Goal: Complete application form: Complete application form

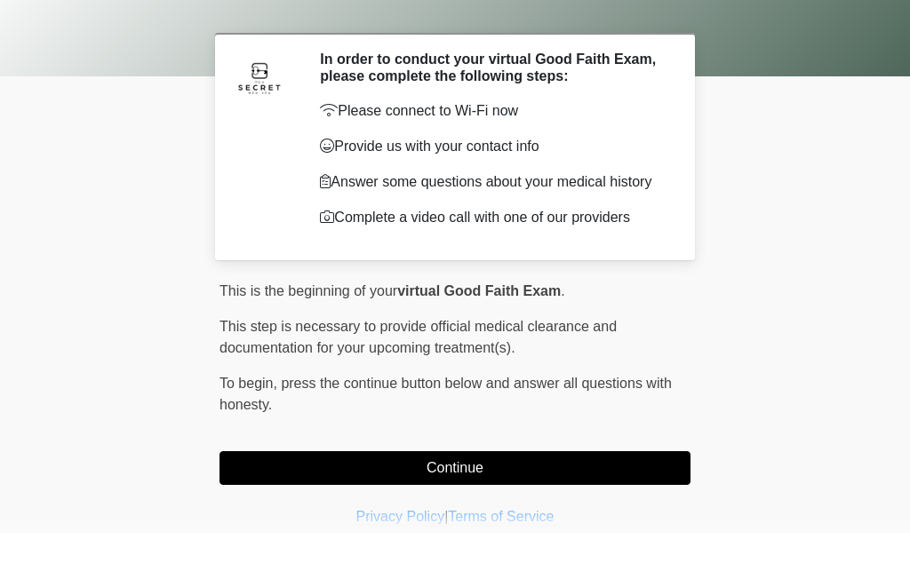
scroll to position [14, 0]
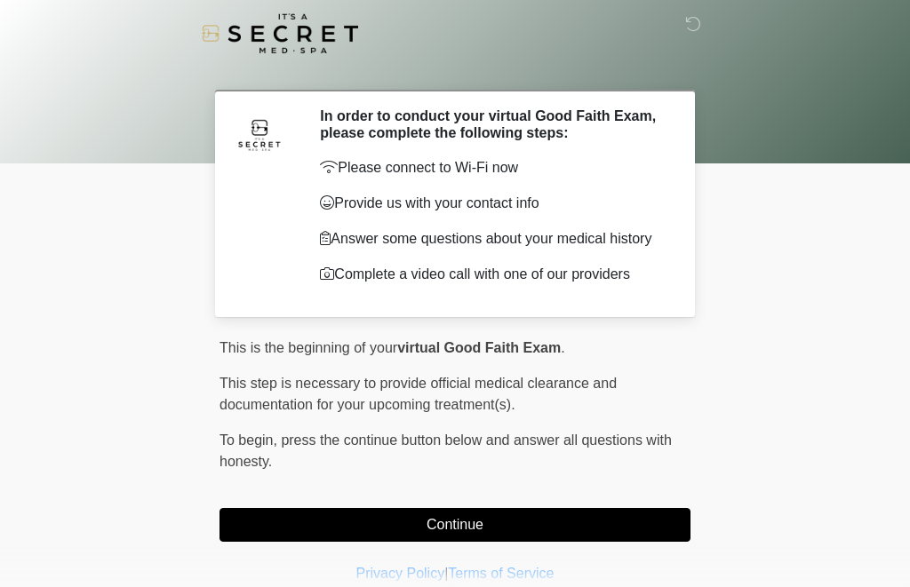
click at [276, 535] on button "Continue" at bounding box center [454, 525] width 471 height 34
click at [582, 525] on button "Continue" at bounding box center [454, 525] width 471 height 34
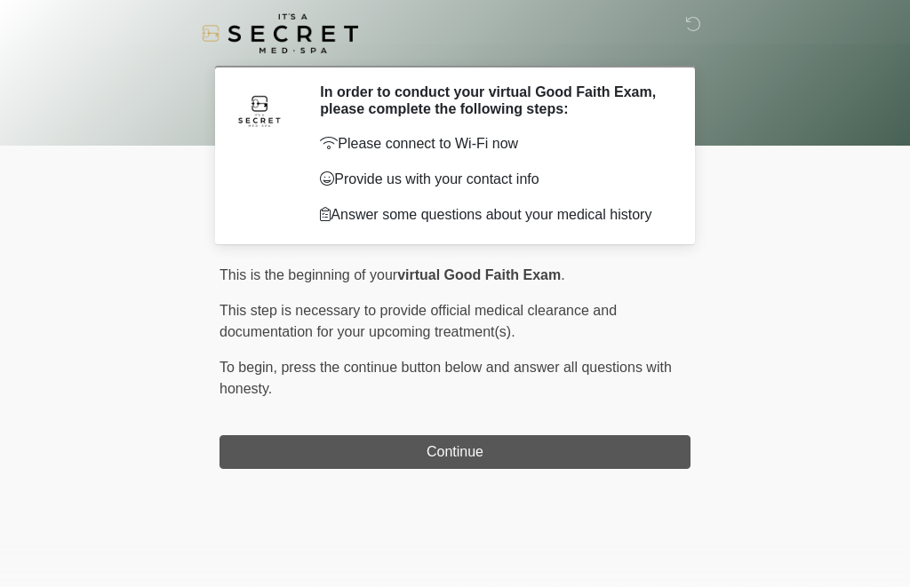
scroll to position [0, 0]
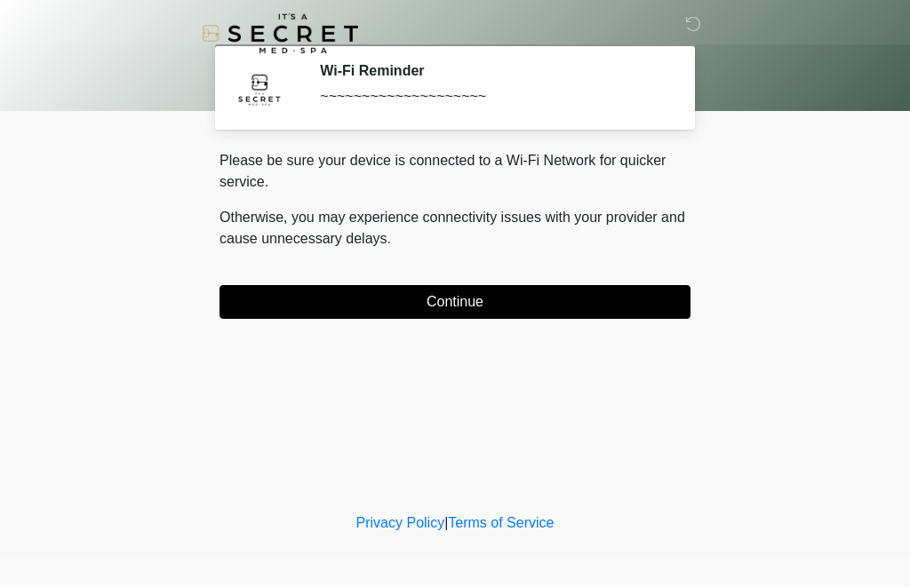
click at [594, 298] on button "Continue" at bounding box center [454, 302] width 471 height 34
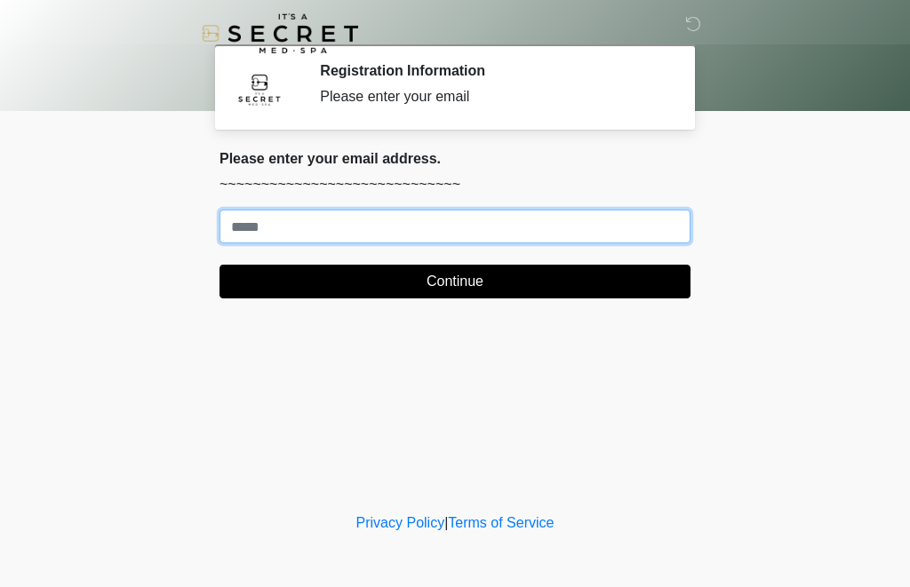
click at [554, 232] on input "Where should we email your treatment plan?" at bounding box center [454, 227] width 471 height 34
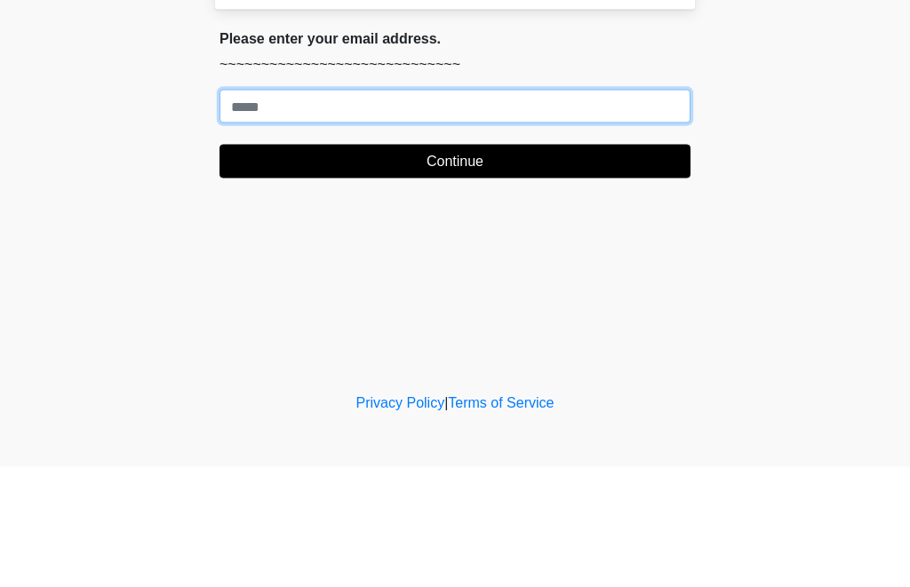
click at [430, 210] on input "Where should we email your treatment plan?" at bounding box center [454, 227] width 471 height 34
type input "**********"
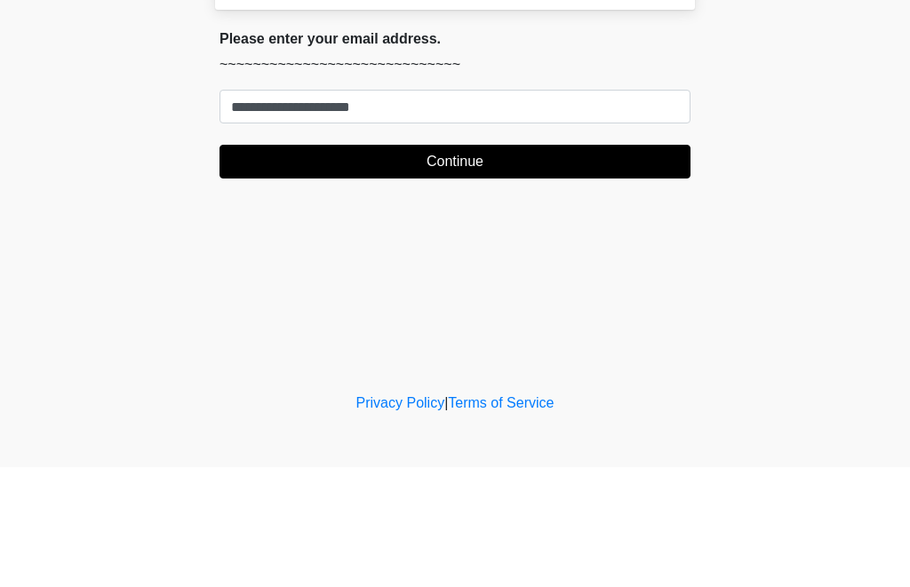
click at [614, 265] on button "Continue" at bounding box center [454, 282] width 471 height 34
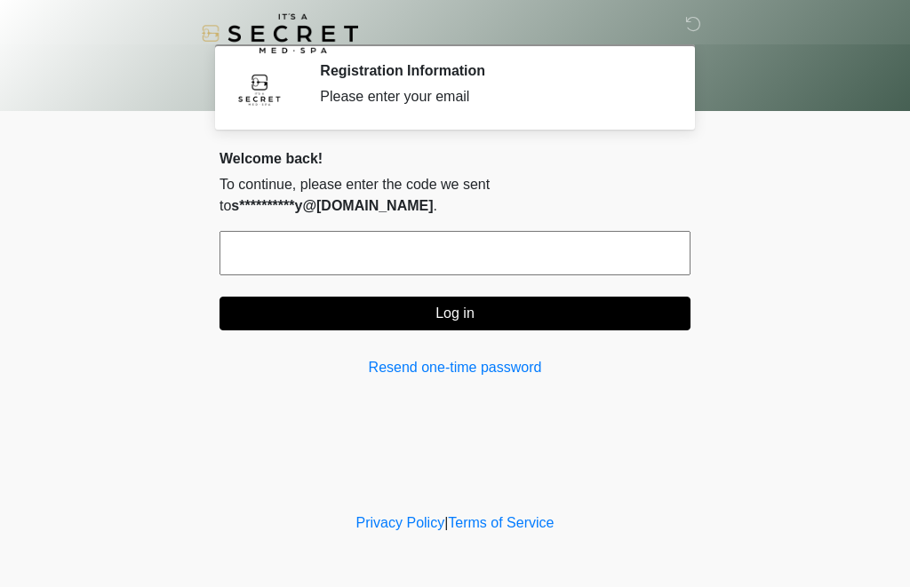
click at [575, 231] on input "text" at bounding box center [454, 253] width 471 height 44
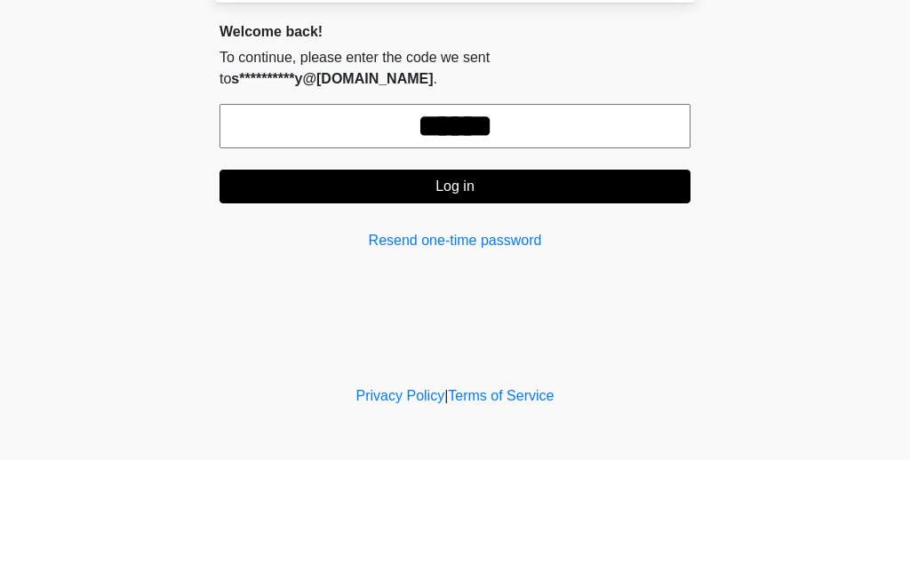
type input "******"
click at [587, 297] on button "Log in" at bounding box center [454, 314] width 471 height 34
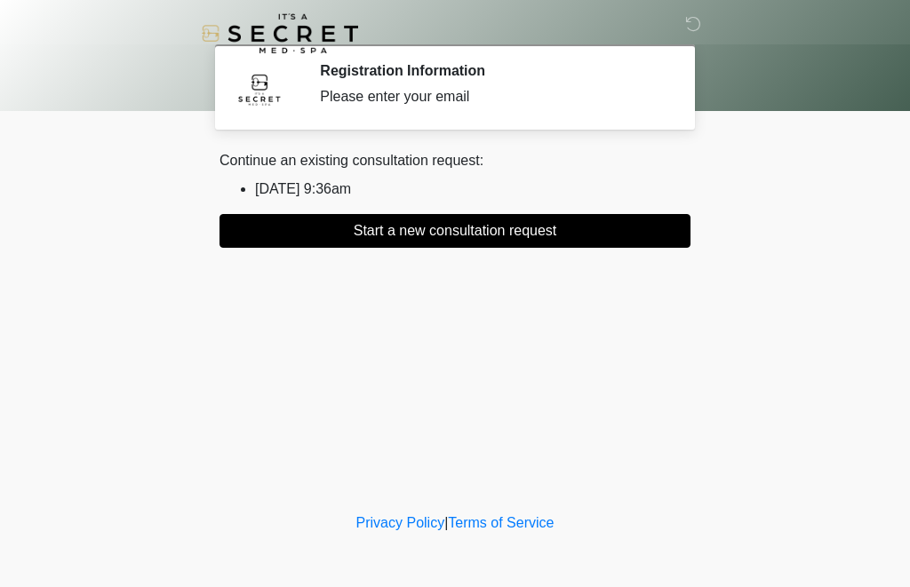
click at [283, 220] on button "Start a new consultation request" at bounding box center [454, 231] width 471 height 34
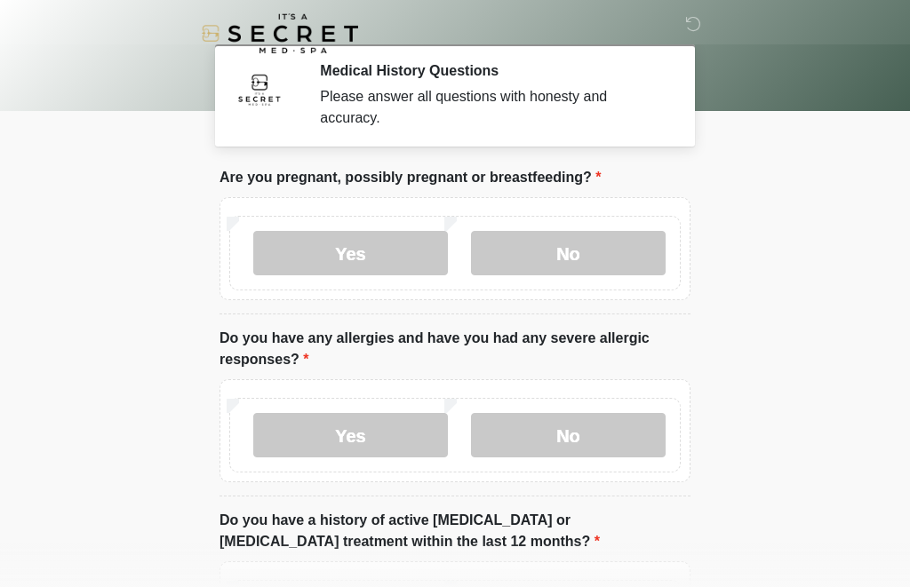
click at [621, 249] on label "No" at bounding box center [568, 253] width 195 height 44
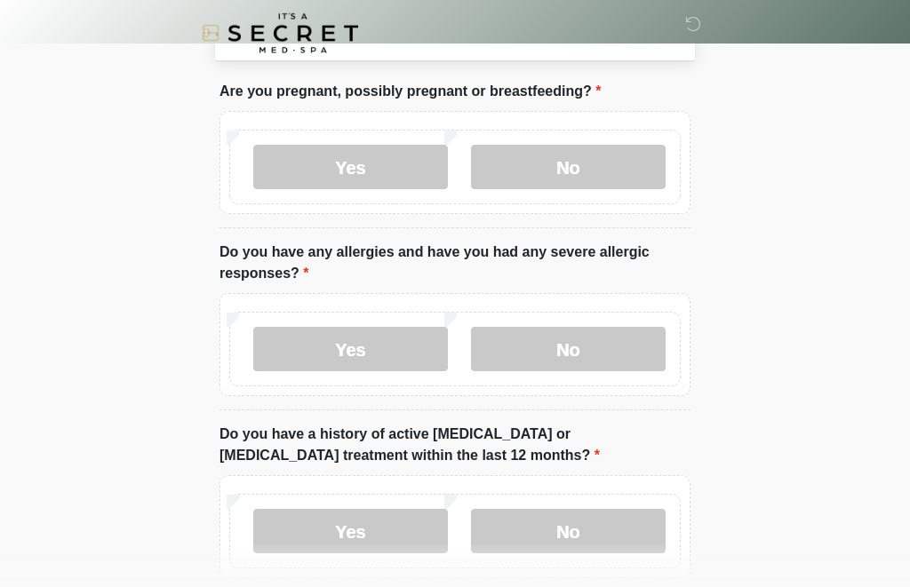
scroll to position [86, 0]
click at [641, 356] on label "No" at bounding box center [568, 349] width 195 height 44
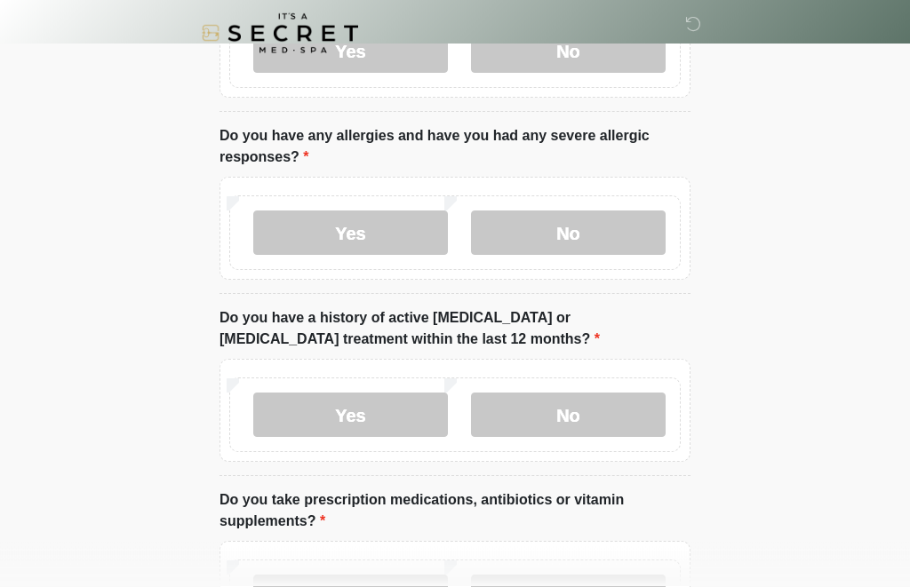
scroll to position [203, 0]
click at [620, 419] on label "No" at bounding box center [568, 415] width 195 height 44
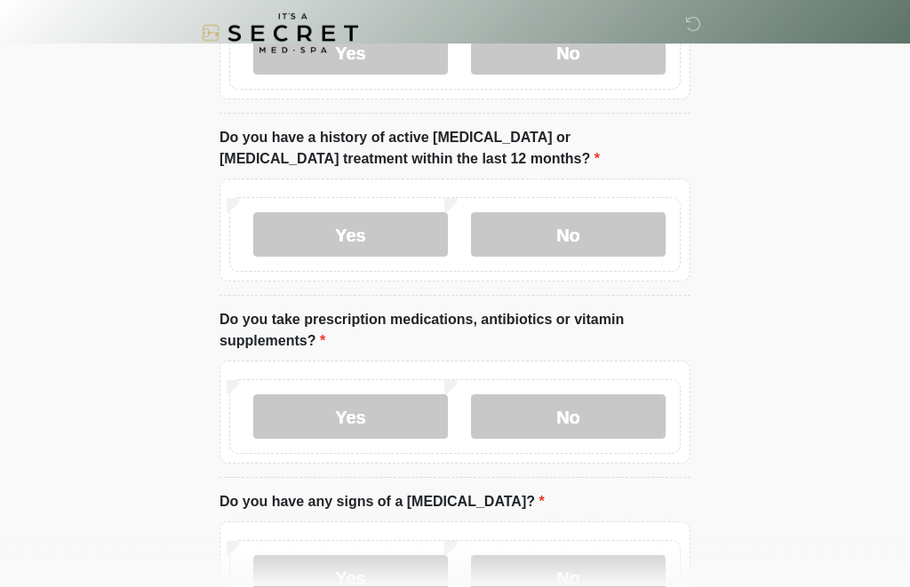
scroll to position [383, 0]
click at [410, 409] on label "Yes" at bounding box center [350, 416] width 195 height 44
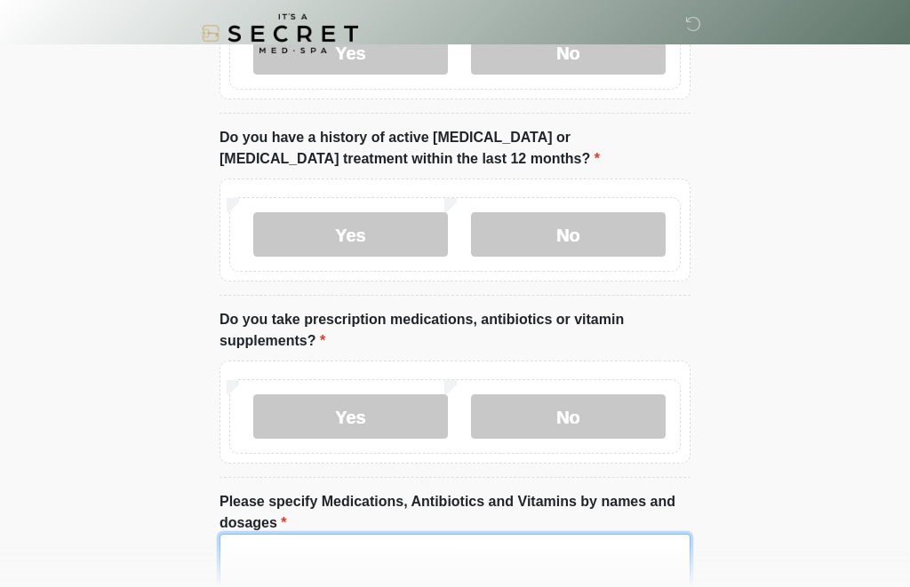
click at [458, 570] on textarea "Please specify Medications, Antibiotics and Vitamins by names and dosages" at bounding box center [454, 572] width 471 height 76
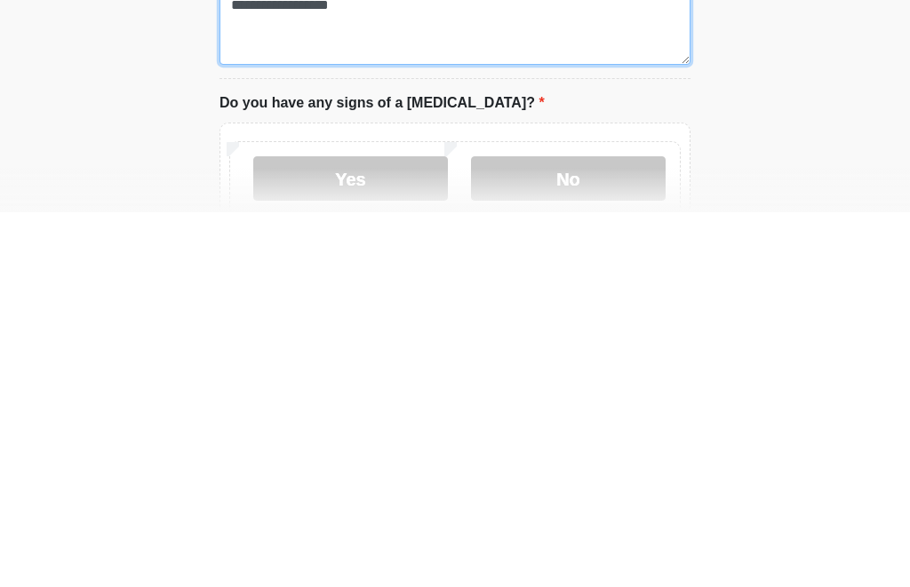
scroll to position [554, 0]
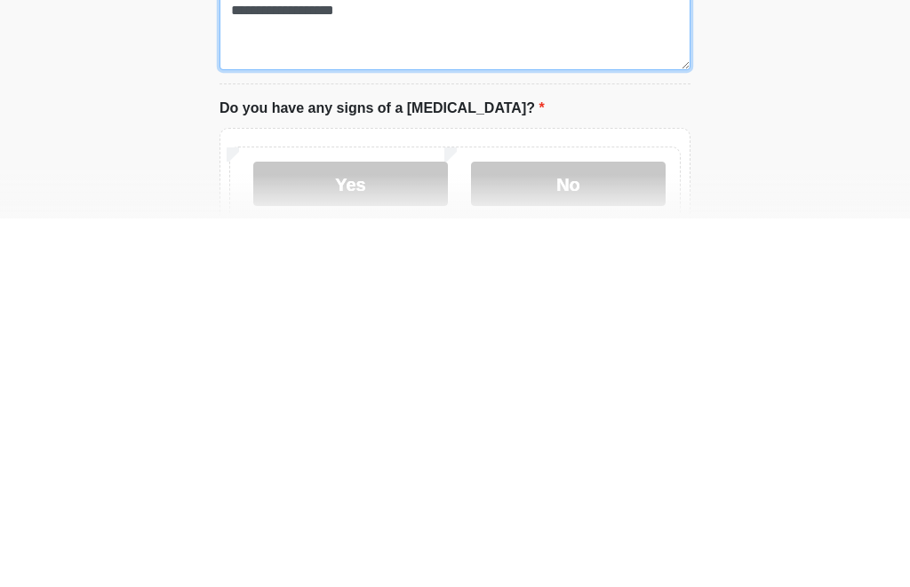
type textarea "**********"
click at [602, 530] on label "No" at bounding box center [568, 552] width 195 height 44
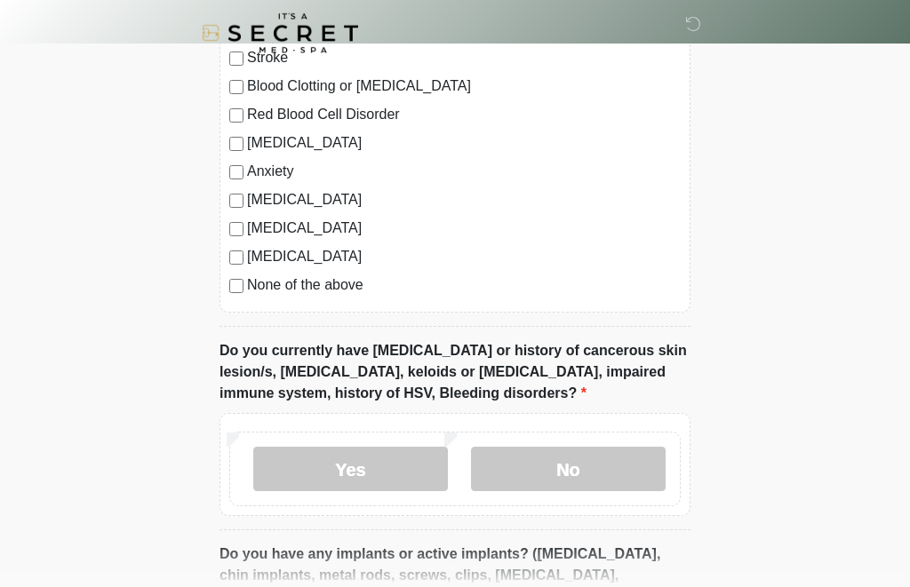
scroll to position [1281, 0]
click at [620, 471] on label "No" at bounding box center [568, 469] width 195 height 44
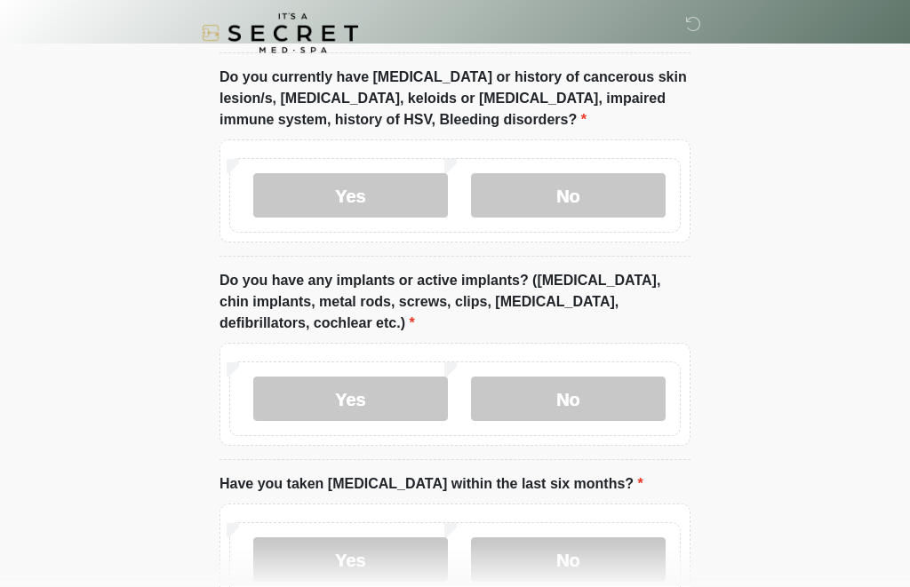
scroll to position [1556, 0]
click at [599, 396] on label "No" at bounding box center [568, 398] width 195 height 44
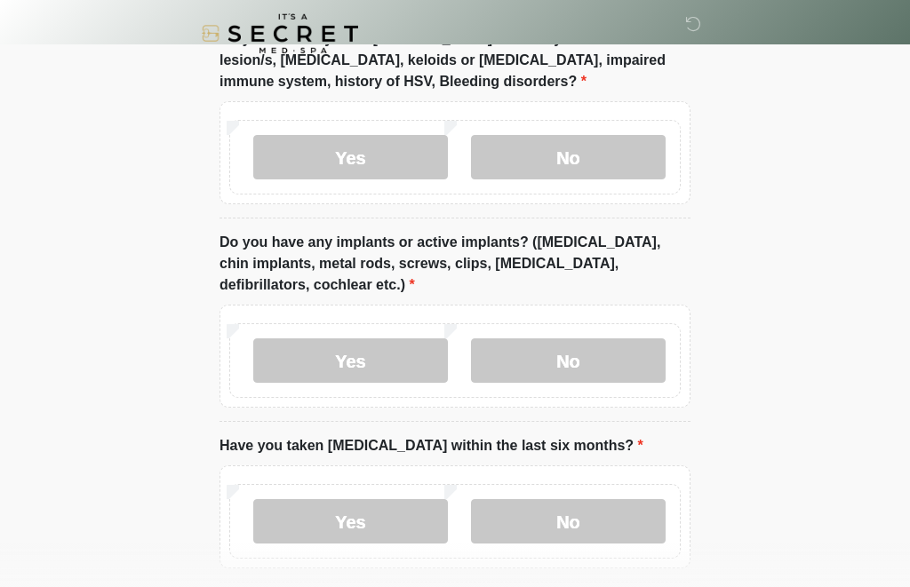
scroll to position [1671, 0]
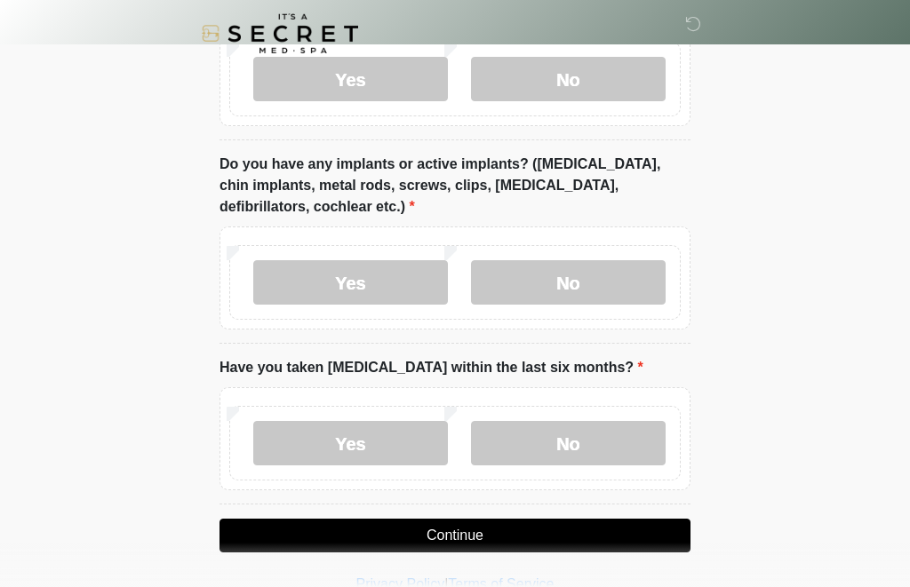
click at [629, 442] on label "No" at bounding box center [568, 443] width 195 height 44
click at [636, 531] on button "Continue" at bounding box center [454, 536] width 471 height 34
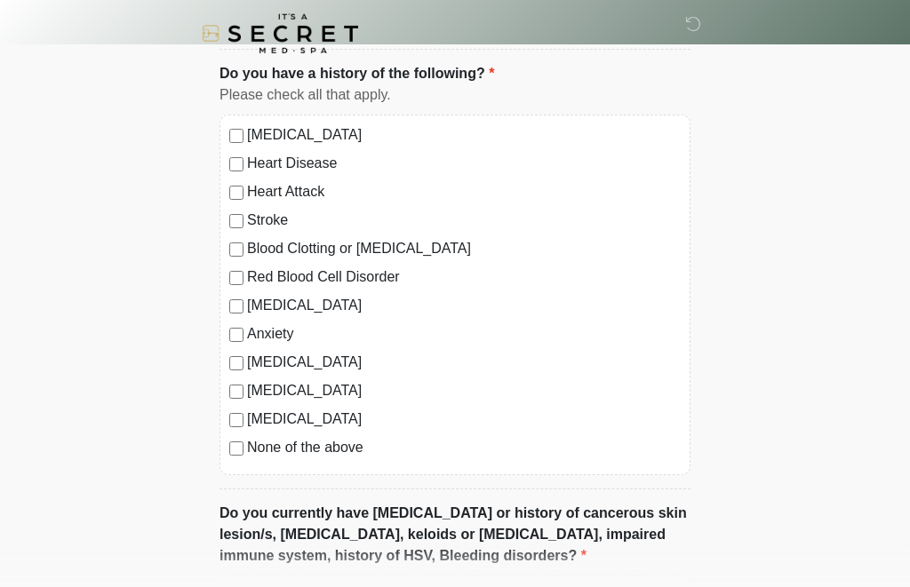
scroll to position [0, 0]
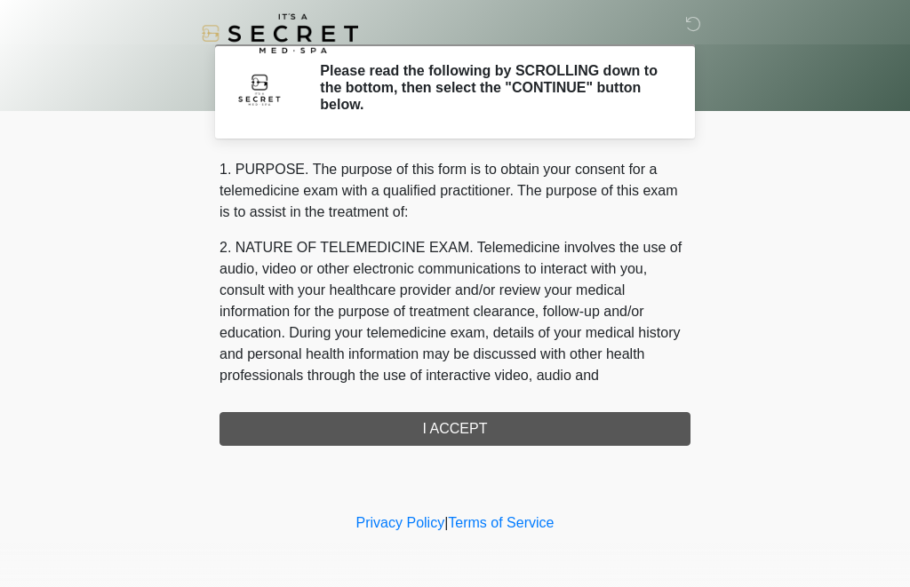
click at [605, 425] on div "1. PURPOSE. The purpose of this form is to obtain your consent for a telemedici…" at bounding box center [454, 302] width 471 height 287
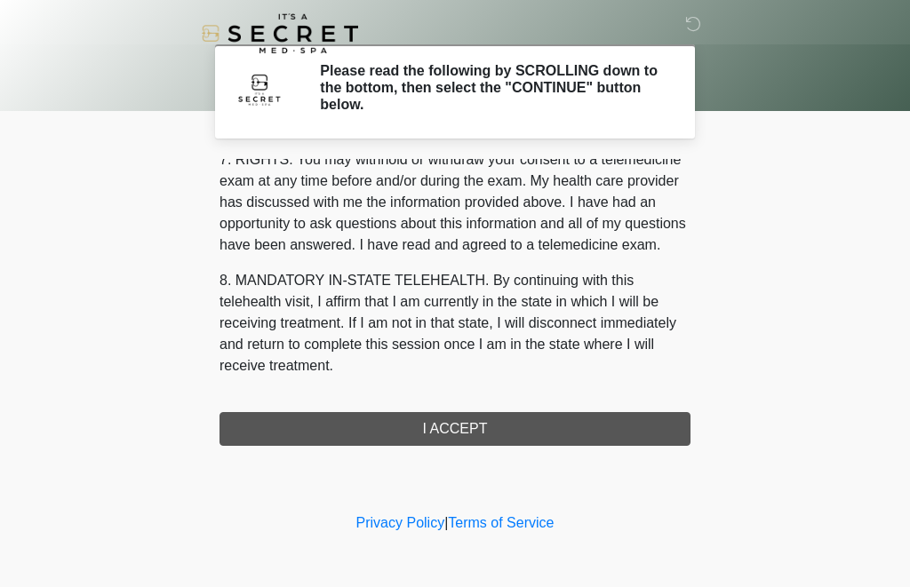
scroll to position [799, 0]
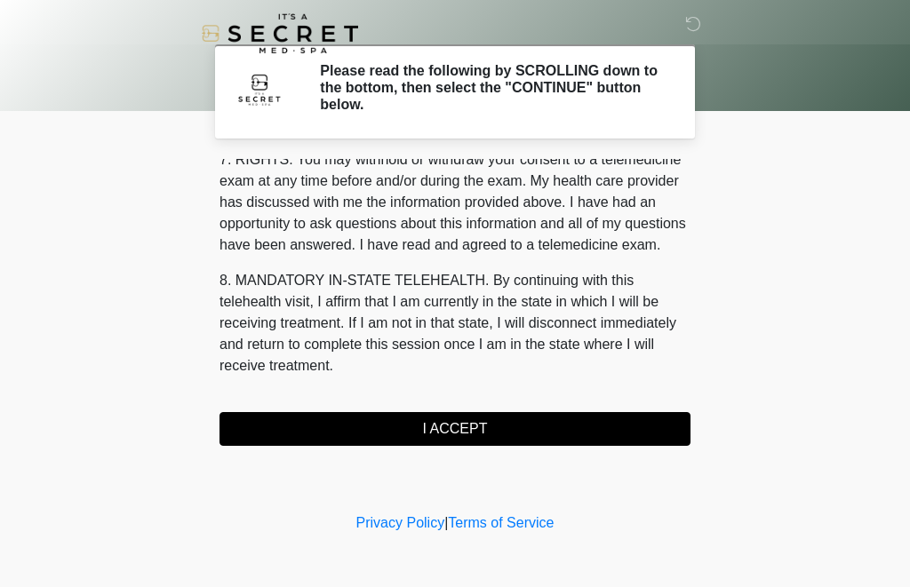
click at [530, 424] on button "I ACCEPT" at bounding box center [454, 429] width 471 height 34
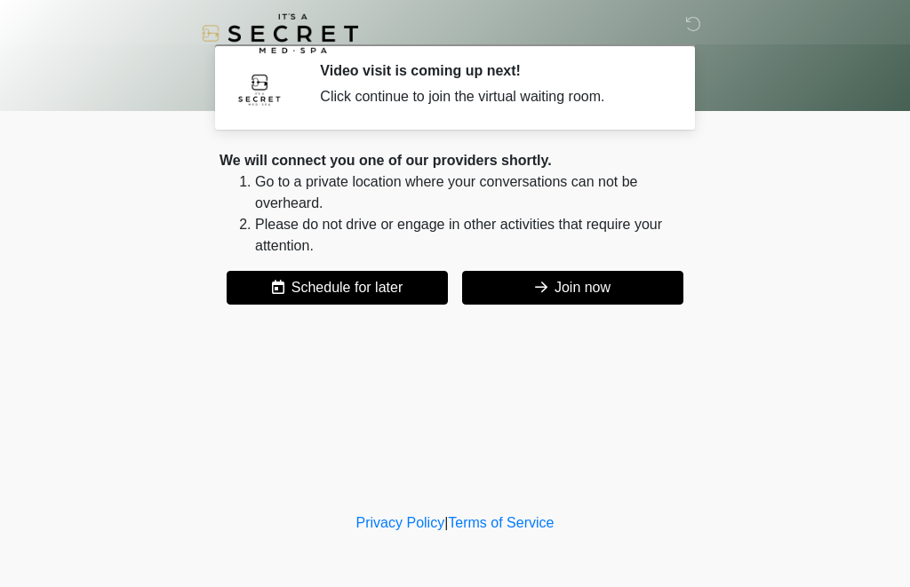
click at [621, 277] on button "Join now" at bounding box center [572, 288] width 221 height 34
